Goal: Task Accomplishment & Management: Manage account settings

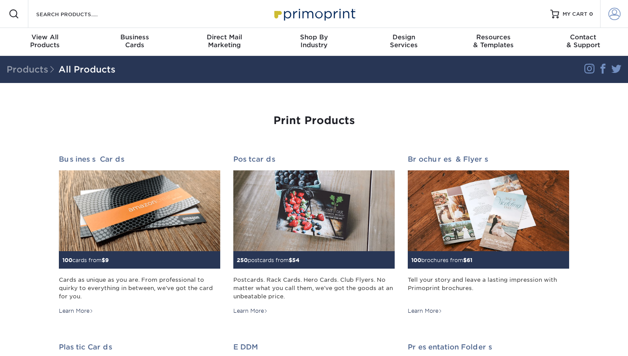
click at [616, 14] on span at bounding box center [615, 14] width 12 height 12
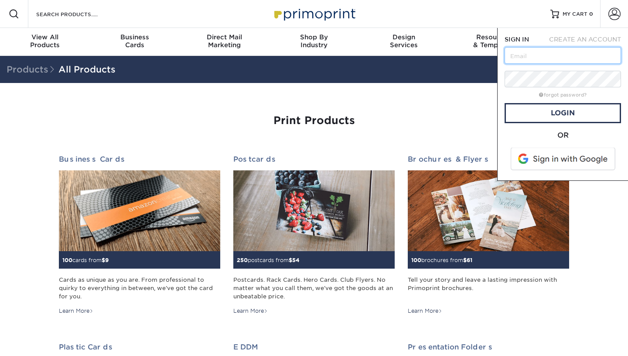
click at [575, 51] on input "text" at bounding box center [563, 55] width 117 height 17
click at [559, 59] on input "text" at bounding box center [563, 55] width 117 height 17
type input "[EMAIL_ADDRESS][DOMAIN_NAME]"
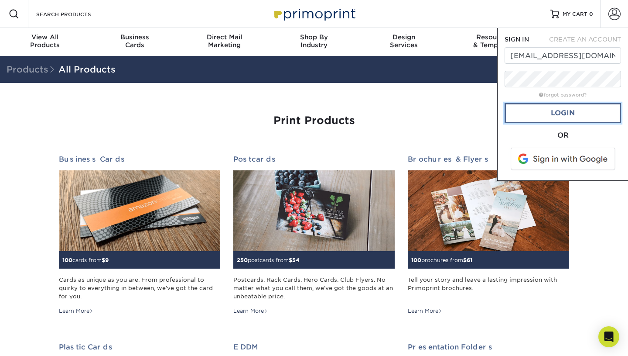
click at [545, 111] on link "Login" at bounding box center [563, 113] width 117 height 20
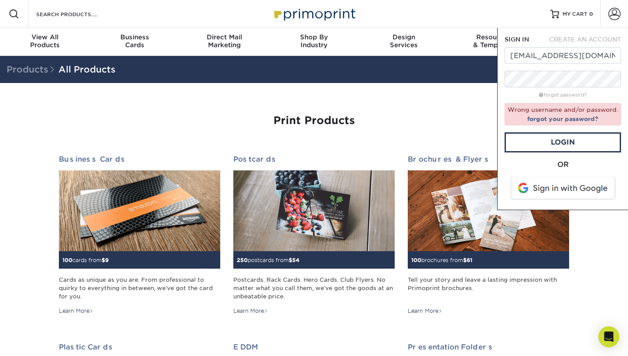
click at [573, 188] on span at bounding box center [563, 188] width 111 height 23
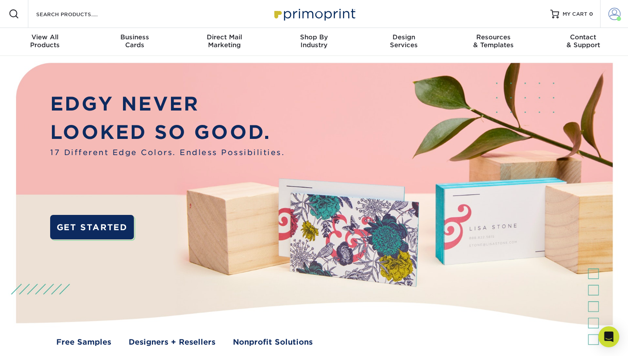
click at [609, 12] on span at bounding box center [615, 14] width 12 height 12
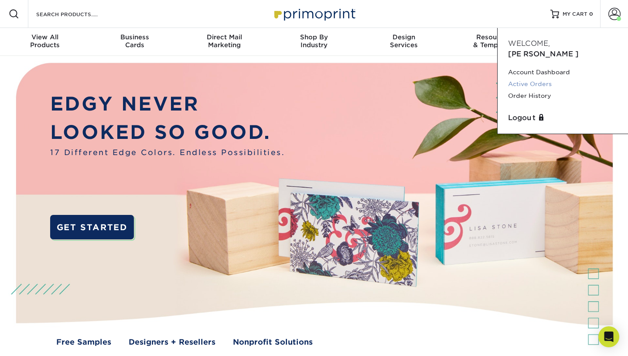
click at [552, 78] on link "Active Orders" at bounding box center [563, 84] width 110 height 12
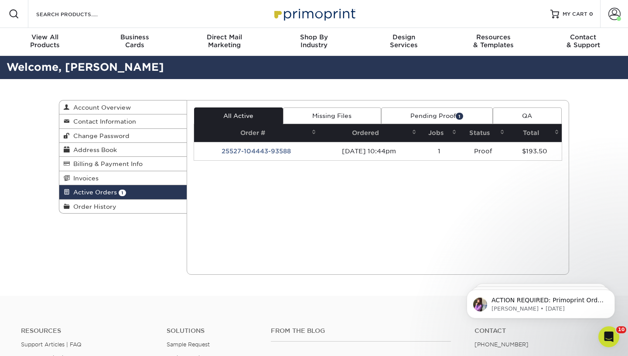
click at [400, 123] on link "Pending Proof 1" at bounding box center [437, 115] width 112 height 17
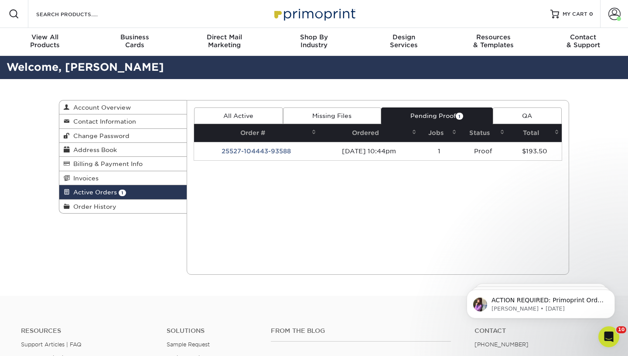
click at [403, 114] on link "Pending Proof 1" at bounding box center [437, 115] width 112 height 17
click at [460, 115] on span "1" at bounding box center [459, 116] width 7 height 7
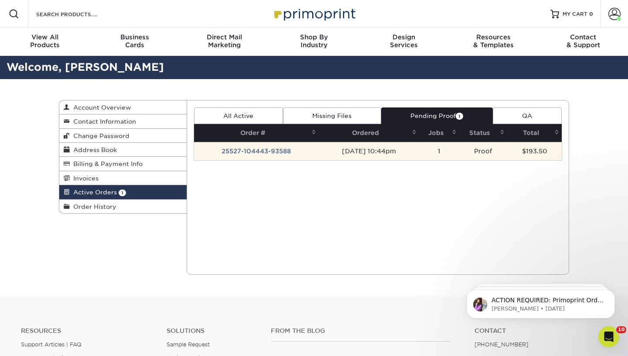
click at [274, 149] on td "25527-104443-93588" at bounding box center [256, 151] width 125 height 18
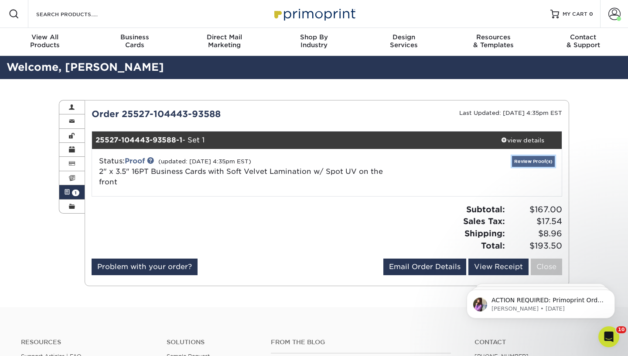
click at [534, 156] on link "Review Proof(s)" at bounding box center [533, 161] width 43 height 11
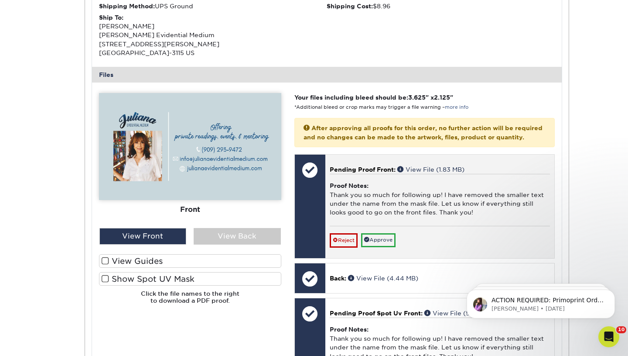
scroll to position [305, 0]
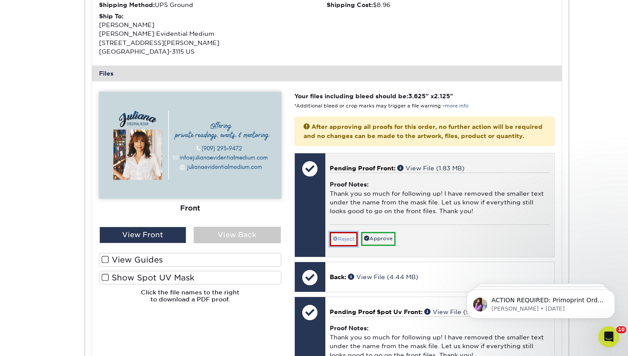
click at [350, 246] on link "Reject" at bounding box center [344, 239] width 28 height 14
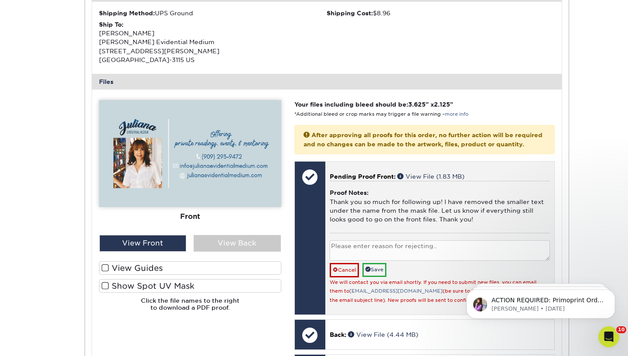
scroll to position [299, 0]
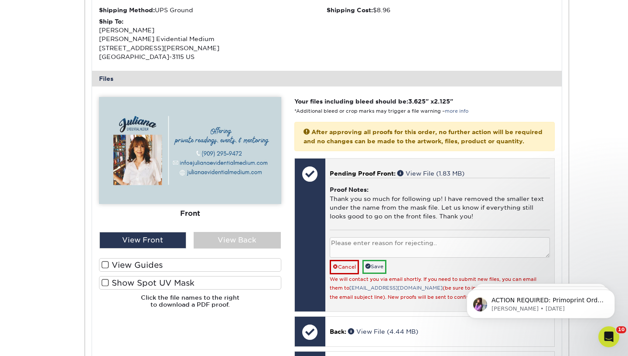
click at [363, 254] on textarea at bounding box center [440, 247] width 220 height 21
type textarea "Apologies, we will be updating the images one final time."
click at [376, 273] on link "Save" at bounding box center [375, 267] width 24 height 14
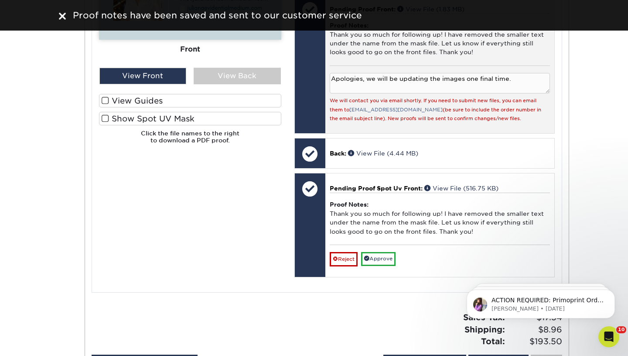
scroll to position [464, 0]
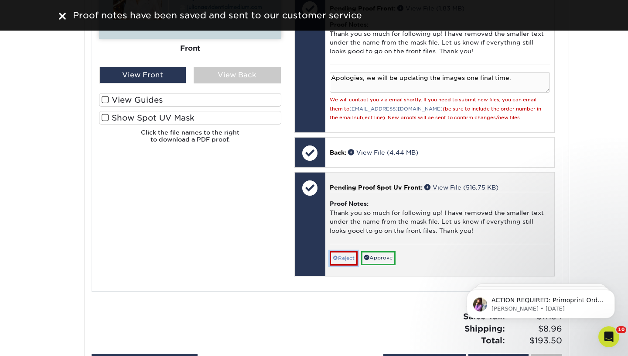
click at [353, 264] on link "Reject" at bounding box center [344, 258] width 28 height 14
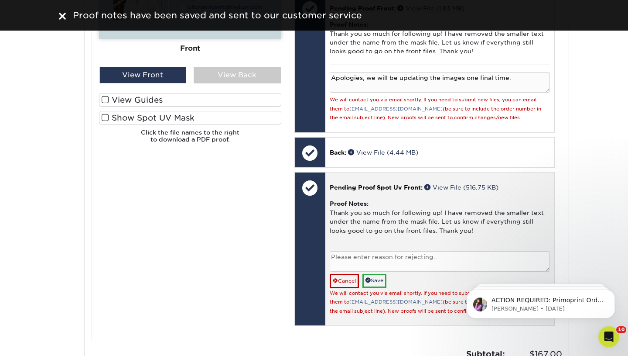
click at [355, 268] on textarea at bounding box center [440, 261] width 220 height 21
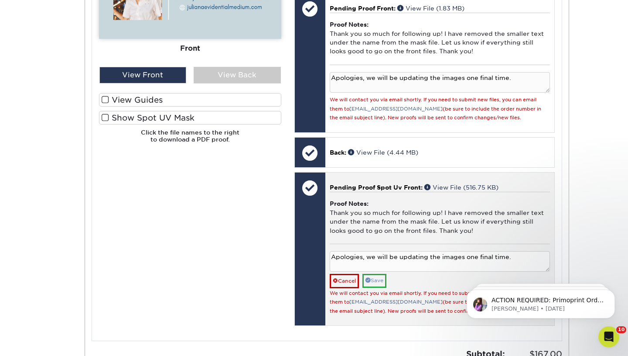
type textarea "Apologies, we will be updating the images one final time."
click at [373, 287] on link "Save" at bounding box center [375, 281] width 24 height 14
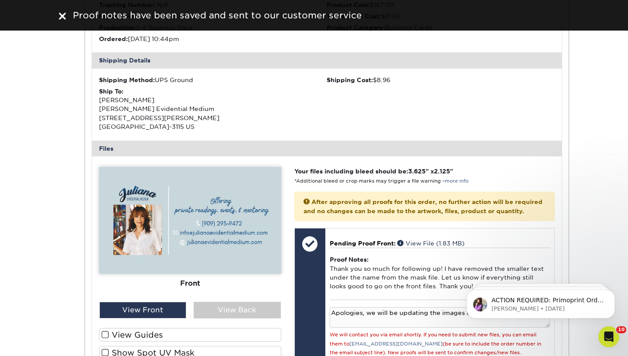
scroll to position [223, 0]
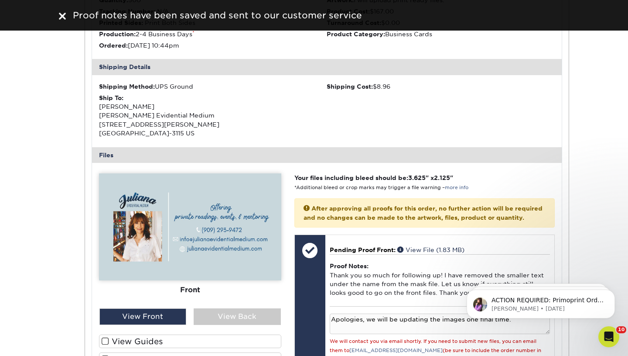
click at [249, 195] on img at bounding box center [190, 226] width 182 height 107
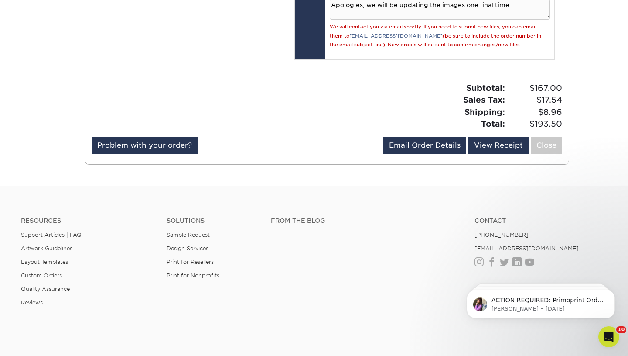
scroll to position [736, 0]
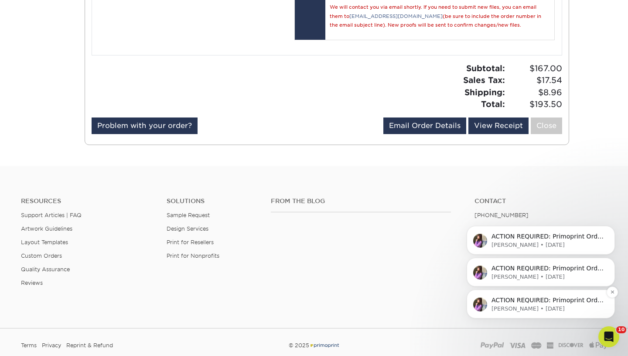
click at [514, 301] on p "ACTION REQUIRED: Primoprint Order 25527-104443-93588 Thank you for placing your…" at bounding box center [548, 300] width 113 height 9
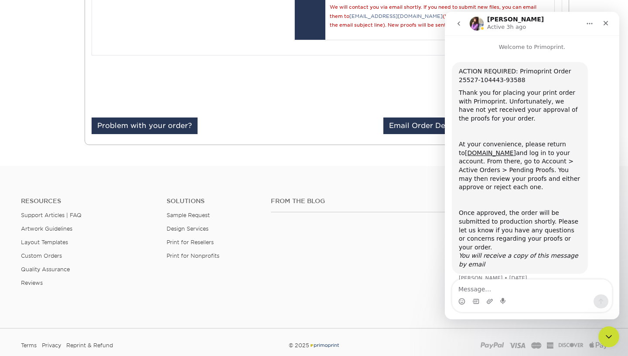
scroll to position [4, 0]
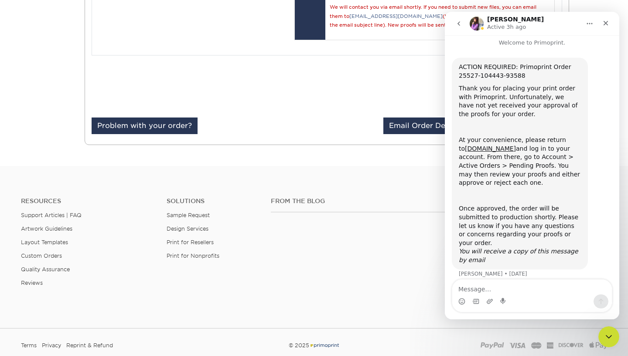
click at [459, 22] on icon "go back" at bounding box center [459, 23] width 3 height 4
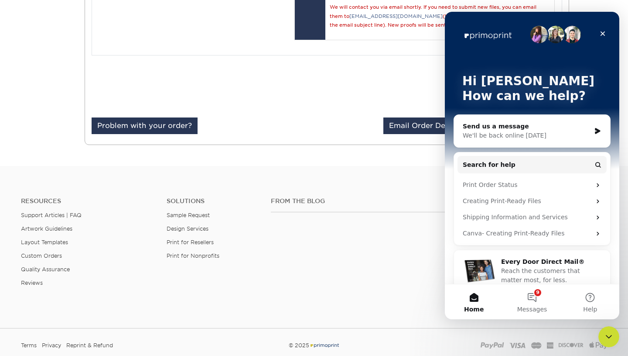
scroll to position [0, 0]
click at [602, 31] on icon "Close" at bounding box center [603, 33] width 7 height 7
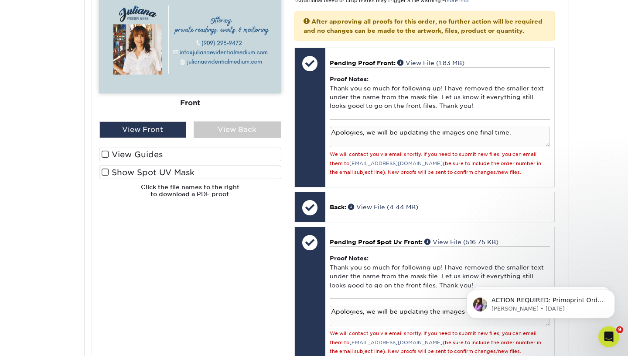
scroll to position [405, 0]
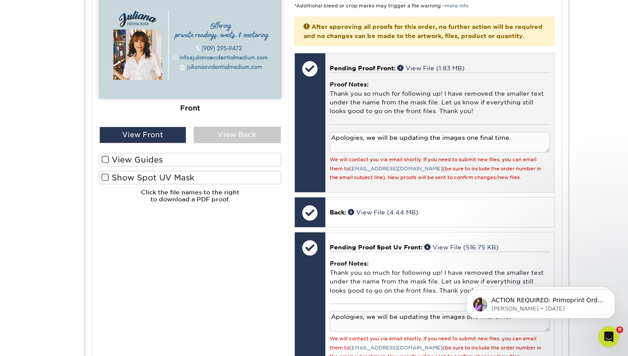
click at [378, 72] on span "Pending Proof Front:" at bounding box center [363, 68] width 66 height 7
click at [420, 72] on link "View File (1.83 MB)" at bounding box center [431, 68] width 67 height 7
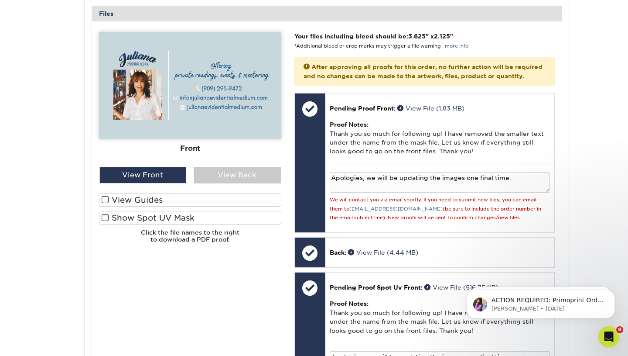
scroll to position [294, 0]
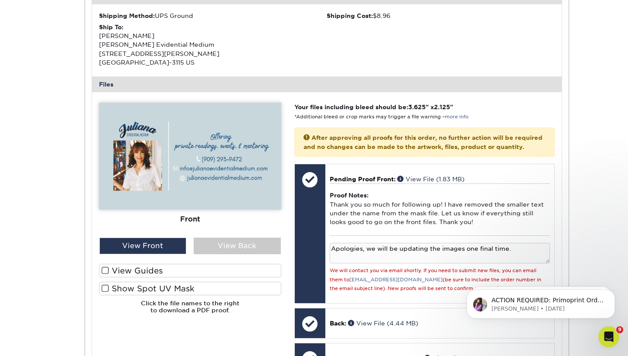
click at [265, 186] on img at bounding box center [190, 156] width 182 height 107
click at [307, 137] on span at bounding box center [307, 137] width 6 height 6
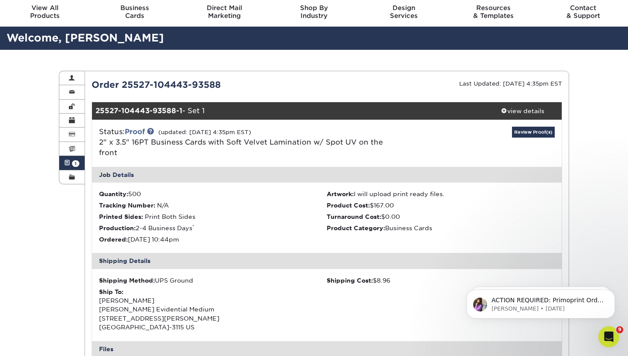
scroll to position [26, 0]
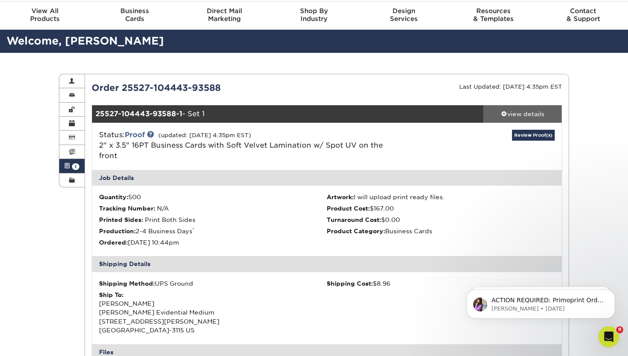
click at [508, 111] on div "view details" at bounding box center [523, 114] width 79 height 9
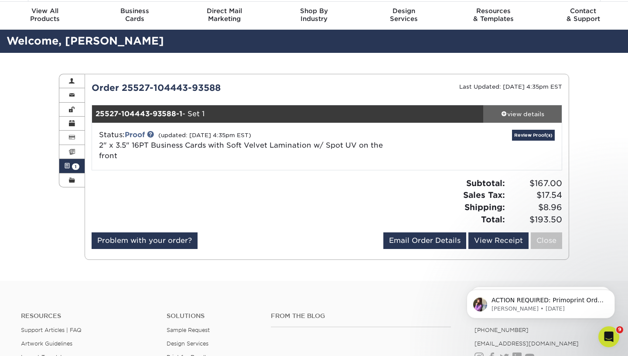
click at [508, 111] on div "view details" at bounding box center [523, 114] width 79 height 9
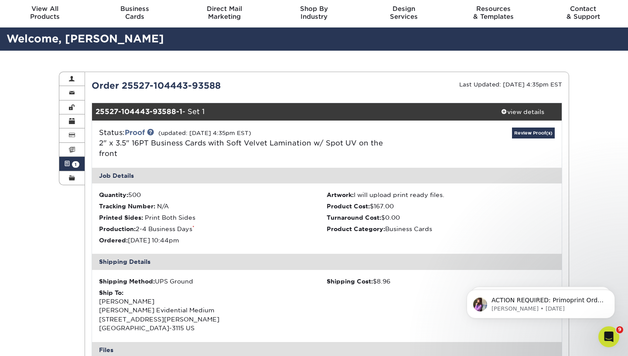
scroll to position [0, 0]
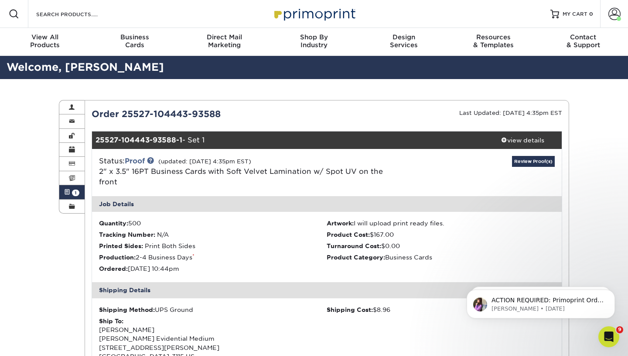
click at [67, 192] on span at bounding box center [67, 192] width 6 height 7
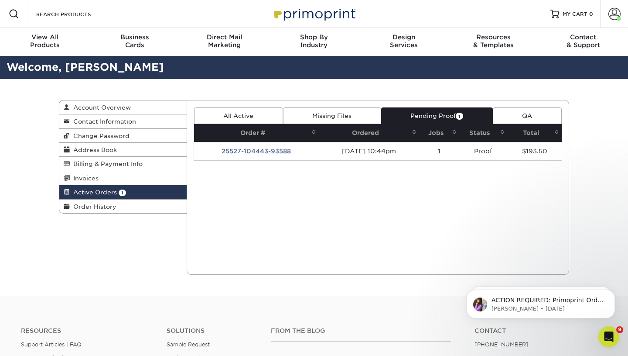
click at [247, 114] on link "All Active" at bounding box center [238, 115] width 89 height 17
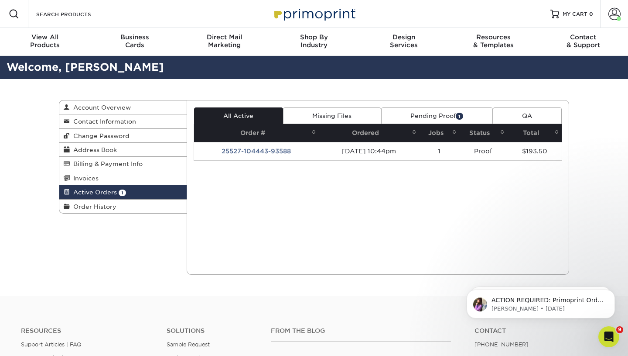
click at [290, 114] on link "Missing Files" at bounding box center [332, 115] width 98 height 17
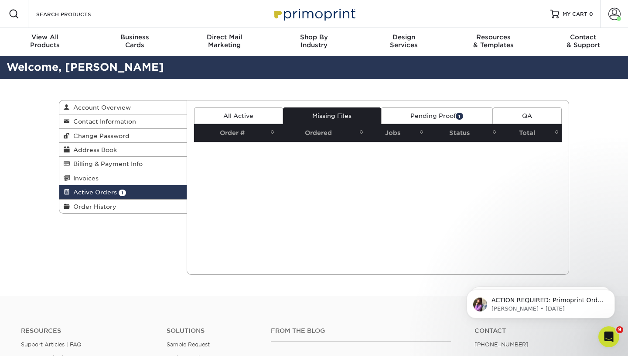
click at [290, 114] on link "Missing Files" at bounding box center [332, 115] width 98 height 17
click at [251, 115] on link "All Active" at bounding box center [238, 115] width 89 height 17
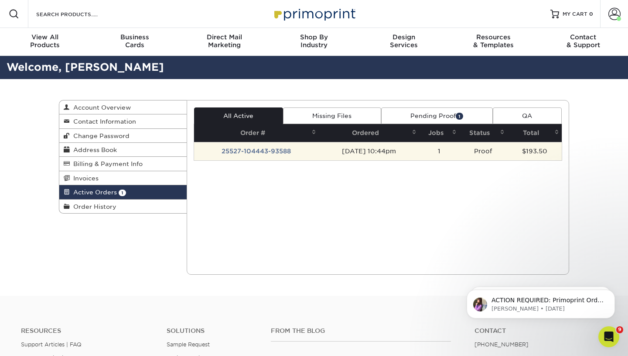
click at [248, 151] on td "25527-104443-93588" at bounding box center [256, 151] width 125 height 18
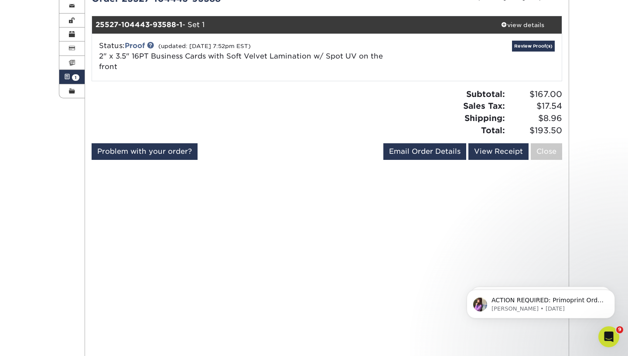
scroll to position [118, 0]
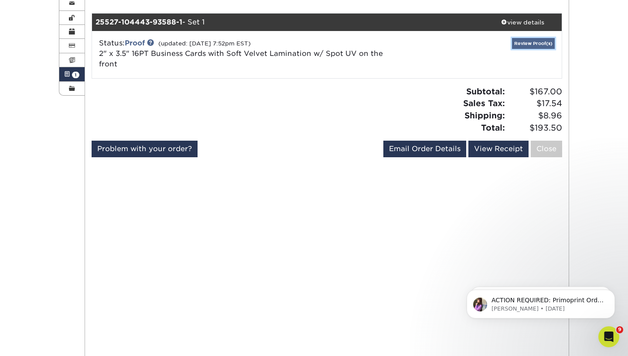
click at [520, 39] on link "Review Proof(s)" at bounding box center [533, 43] width 43 height 11
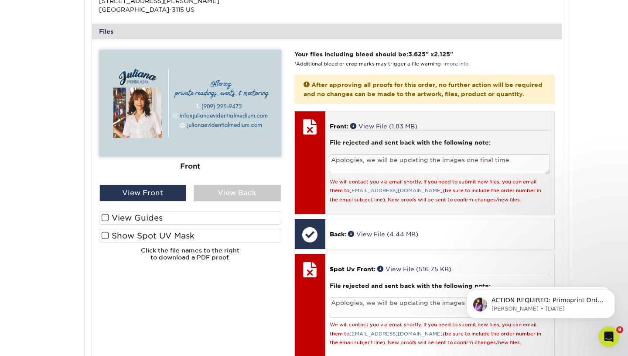
scroll to position [350, 0]
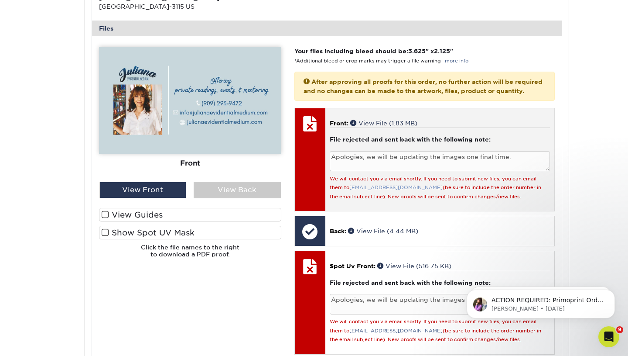
click at [375, 190] on link "[EMAIL_ADDRESS][DOMAIN_NAME]" at bounding box center [396, 188] width 93 height 6
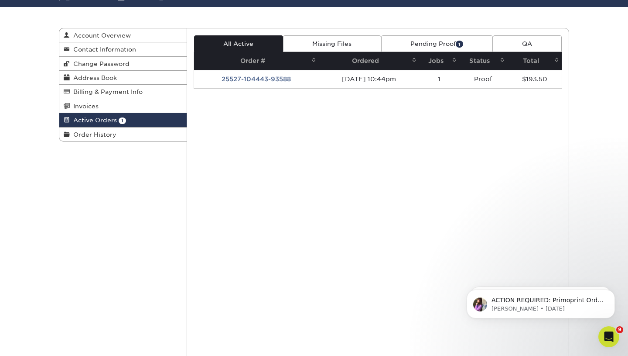
scroll to position [38, 0]
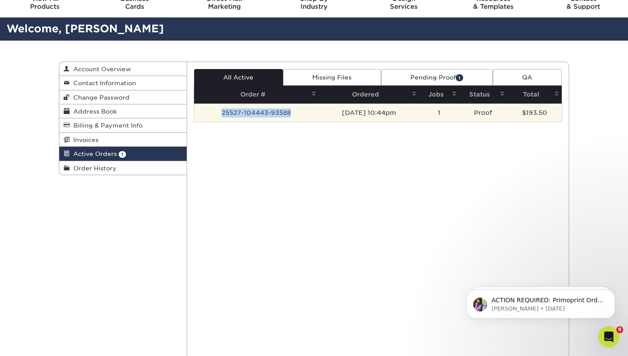
drag, startPoint x: 297, startPoint y: 112, endPoint x: 213, endPoint y: 116, distance: 84.3
click at [213, 116] on td "25527-104443-93588" at bounding box center [256, 112] width 125 height 18
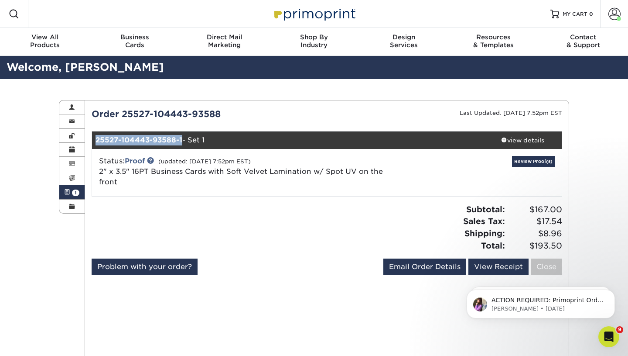
drag, startPoint x: 182, startPoint y: 141, endPoint x: 86, endPoint y: 141, distance: 96.0
click at [86, 141] on div "Current Orders 1 Active 0 Missing Files Pending Proofs $0.00" at bounding box center [327, 309] width 484 height 404
click at [223, 120] on div "Order 25527-104443-93588 Last Updated: [DATE] 7:52pm EST 25527-104443-93588-1 -…" at bounding box center [327, 192] width 471 height 171
drag, startPoint x: 225, startPoint y: 113, endPoint x: 124, endPoint y: 113, distance: 100.8
click at [124, 113] on div "Order 25527-104443-93588" at bounding box center [206, 113] width 242 height 13
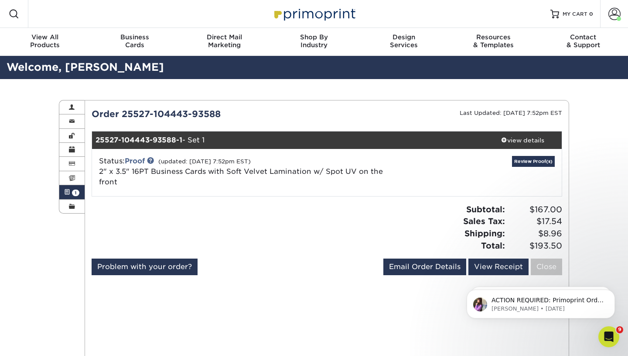
copy div "25527-104443-93588"
click at [532, 162] on link "Review Proof(s)" at bounding box center [533, 161] width 43 height 11
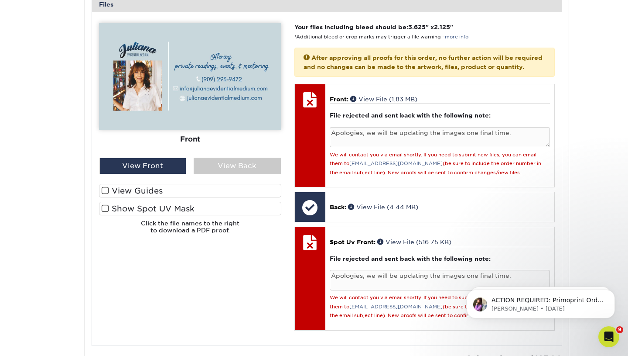
scroll to position [420, 0]
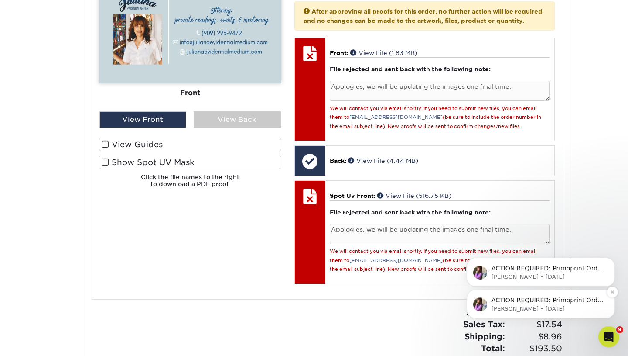
click at [530, 308] on p "[PERSON_NAME] • [DATE]" at bounding box center [548, 309] width 113 height 8
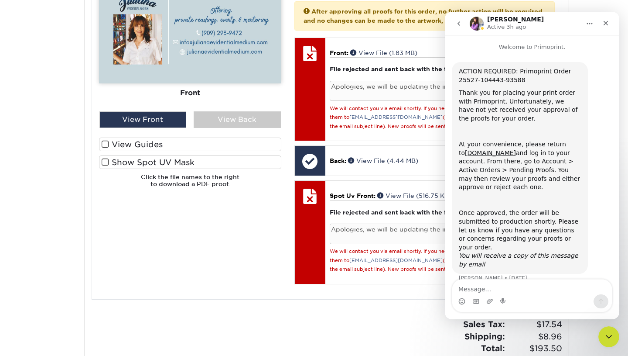
scroll to position [4, 0]
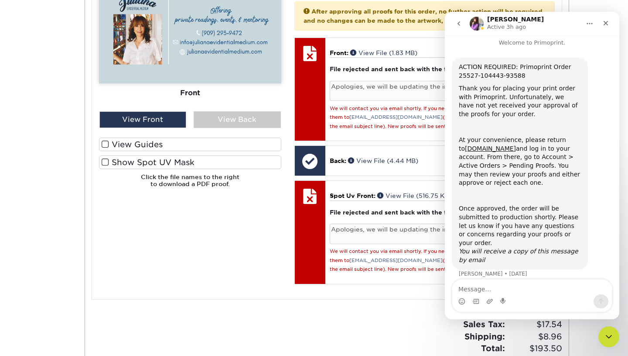
click at [458, 27] on button "go back" at bounding box center [459, 23] width 17 height 17
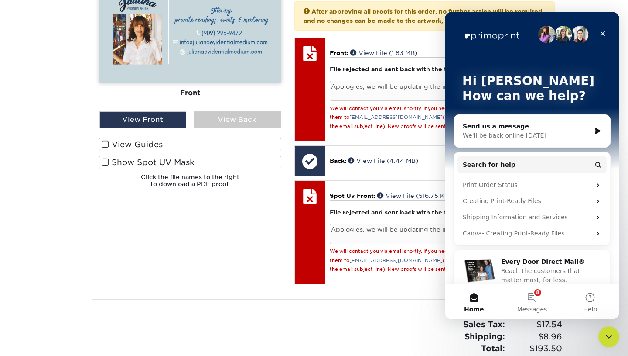
scroll to position [0, 0]
click at [523, 301] on button "8 Messages" at bounding box center [532, 301] width 58 height 35
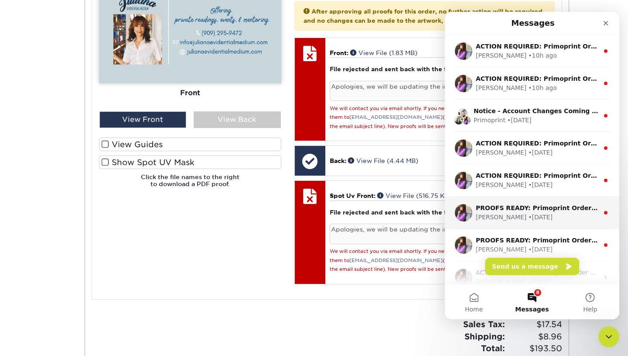
scroll to position [109, 0]
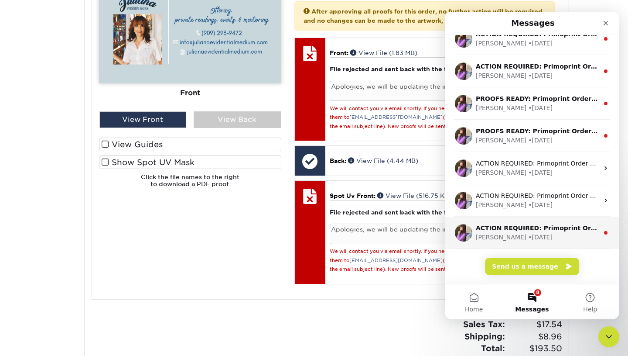
click at [494, 223] on div "ACTION REQUIRED: Primoprint Order 25527-104443-93588 Thank you for placing your…" at bounding box center [532, 232] width 175 height 32
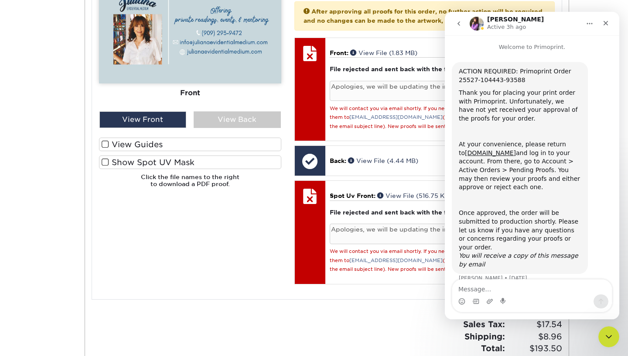
scroll to position [4, 0]
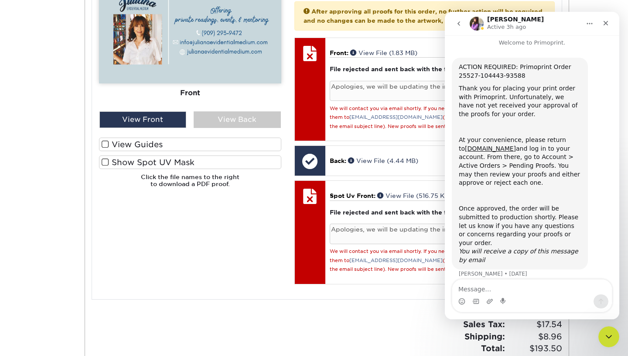
click at [456, 26] on icon "go back" at bounding box center [459, 23] width 7 height 7
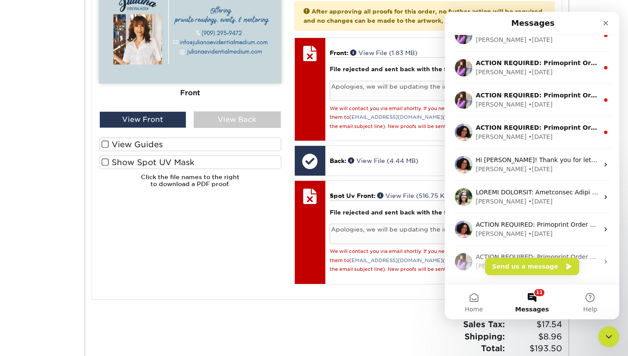
scroll to position [432, 0]
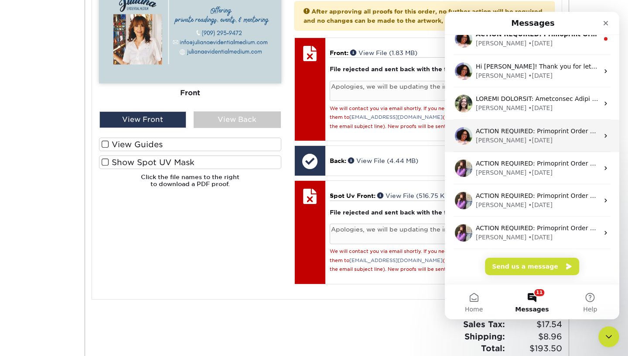
click at [528, 144] on div "• [DATE]" at bounding box center [540, 140] width 24 height 9
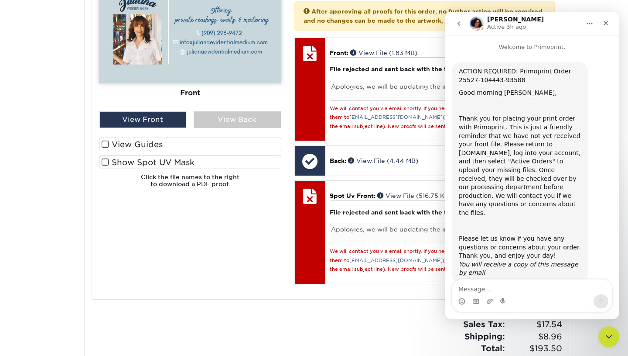
scroll to position [4, 0]
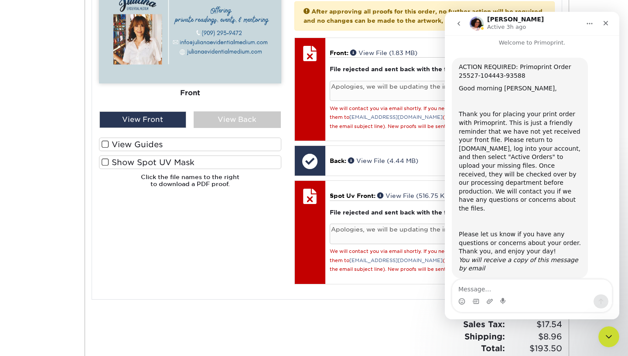
click at [461, 26] on icon "go back" at bounding box center [459, 23] width 7 height 7
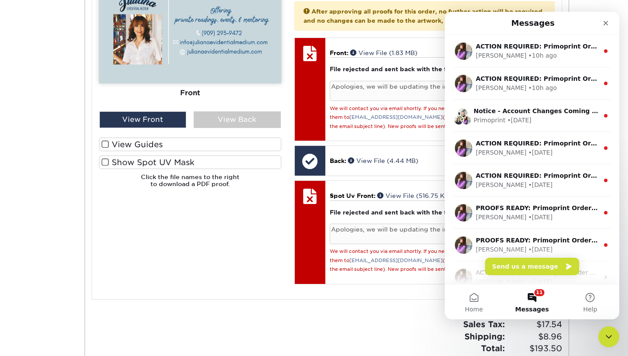
scroll to position [0, 0]
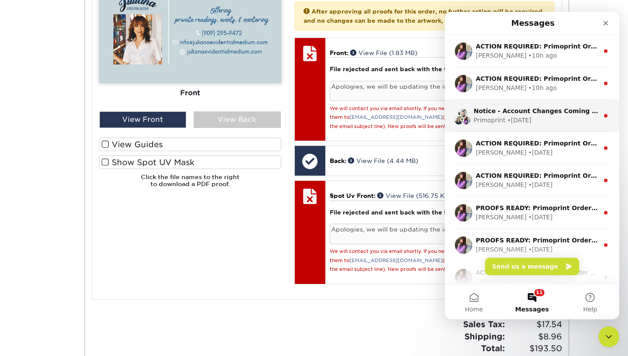
click at [486, 121] on div "Primoprint" at bounding box center [490, 120] width 32 height 9
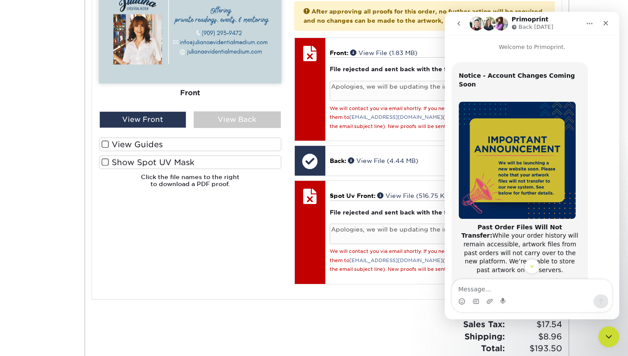
click at [457, 24] on icon "go back" at bounding box center [459, 23] width 7 height 7
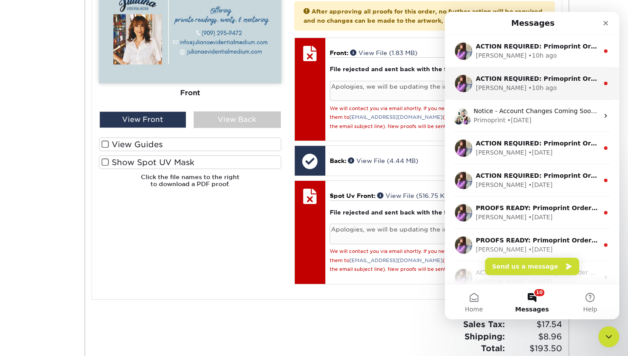
click at [528, 89] on div "• 10h ago" at bounding box center [542, 87] width 28 height 9
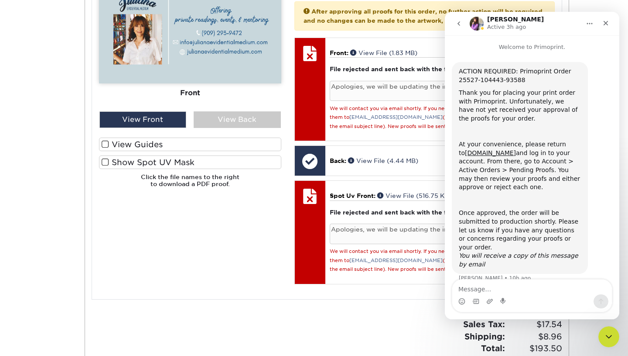
scroll to position [4, 0]
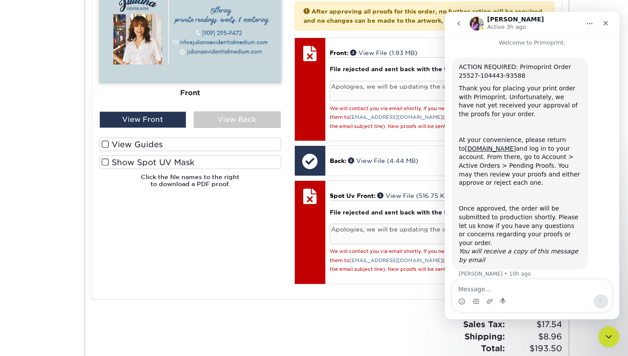
click at [457, 19] on button "go back" at bounding box center [459, 23] width 17 height 17
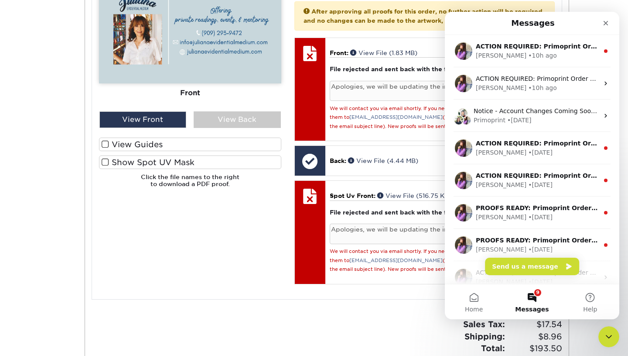
scroll to position [0, 0]
click at [607, 19] on div "Close" at bounding box center [606, 23] width 16 height 16
